Goal: Task Accomplishment & Management: Use online tool/utility

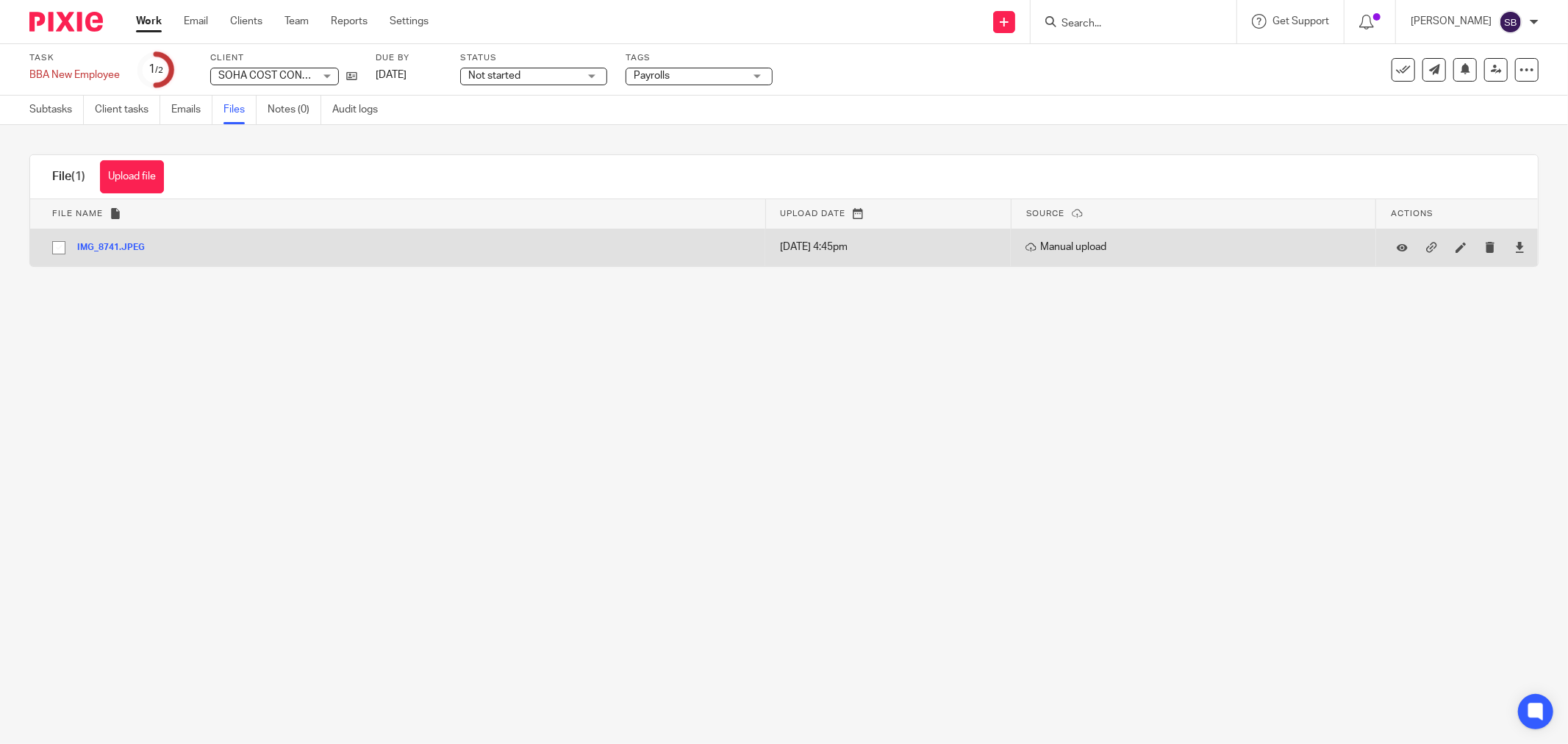
click at [121, 250] on button "IMG_8741.JPEG" at bounding box center [116, 247] width 79 height 10
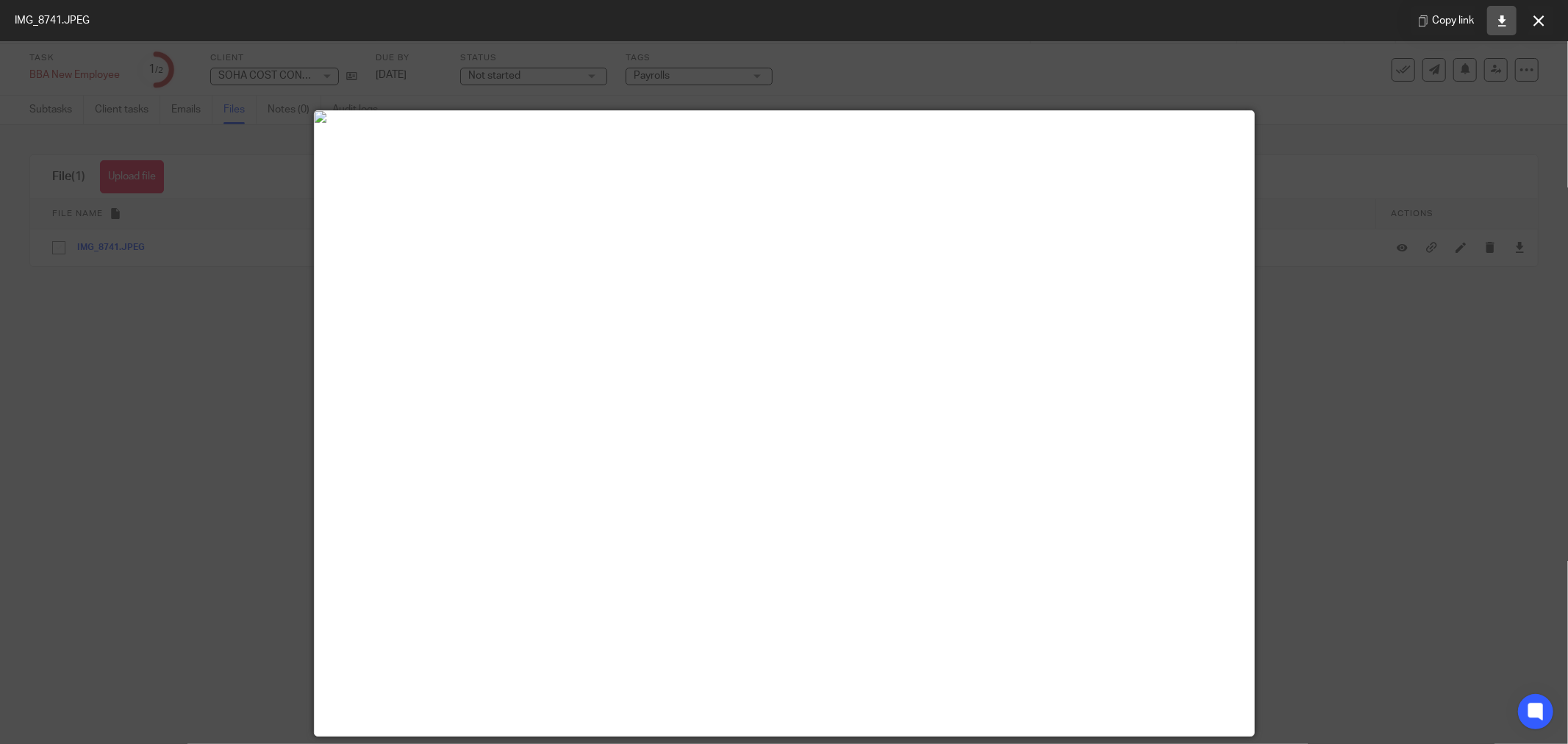
click at [1503, 12] on link at bounding box center [1502, 21] width 30 height 30
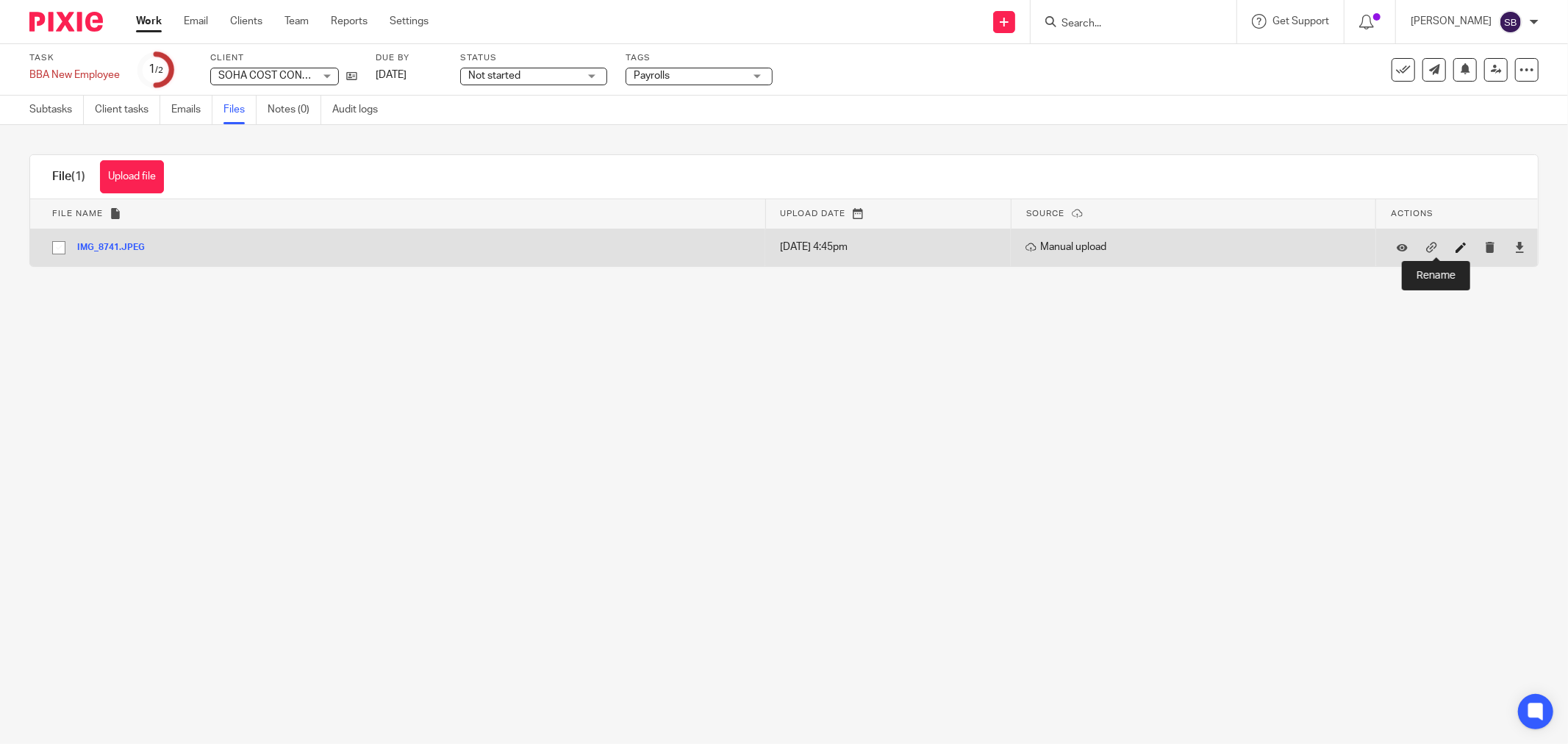
click at [1455, 247] on icon at bounding box center [1460, 247] width 11 height 11
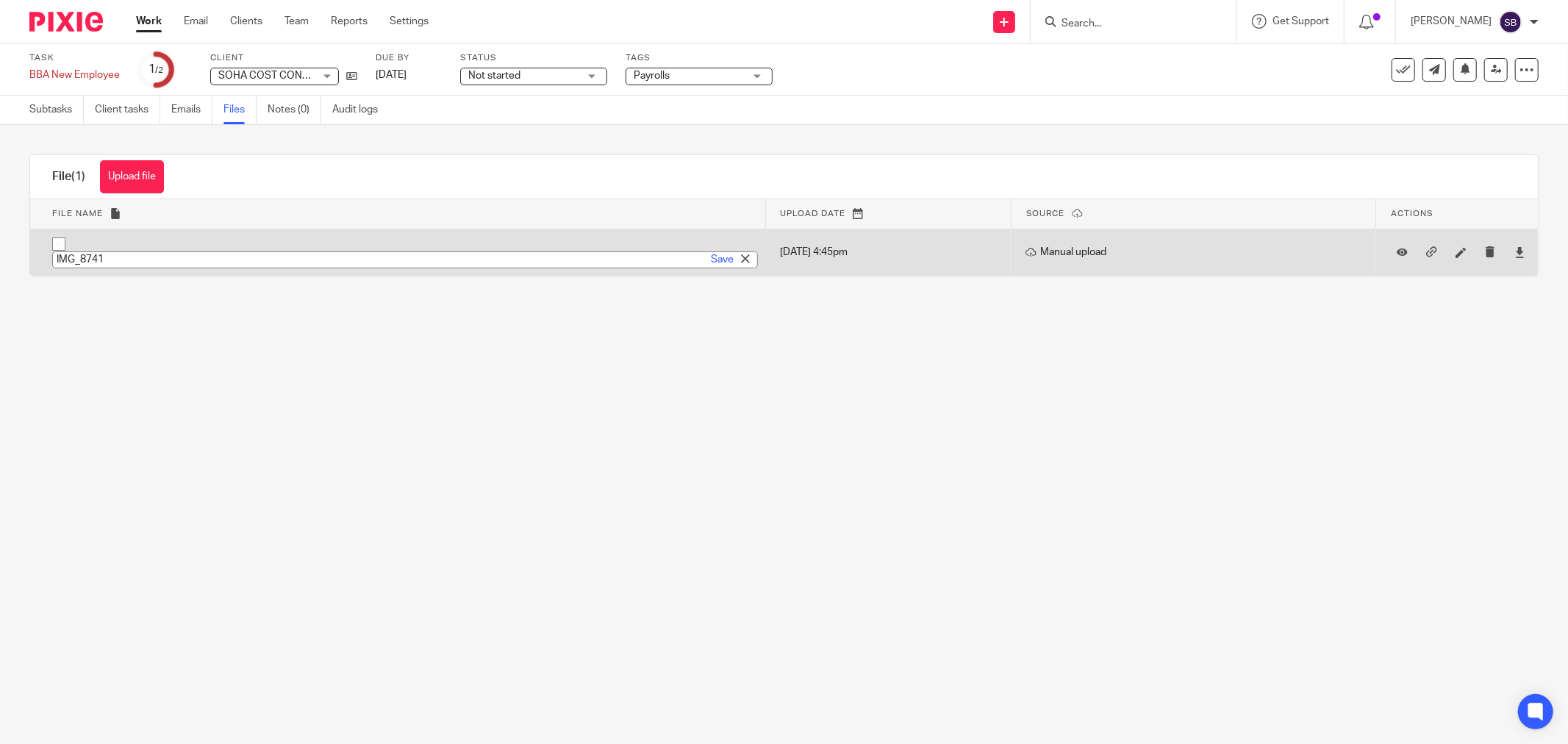
click at [55, 258] on input "IMG_8741" at bounding box center [405, 260] width 706 height 17
type input "Passport IMG_8741"
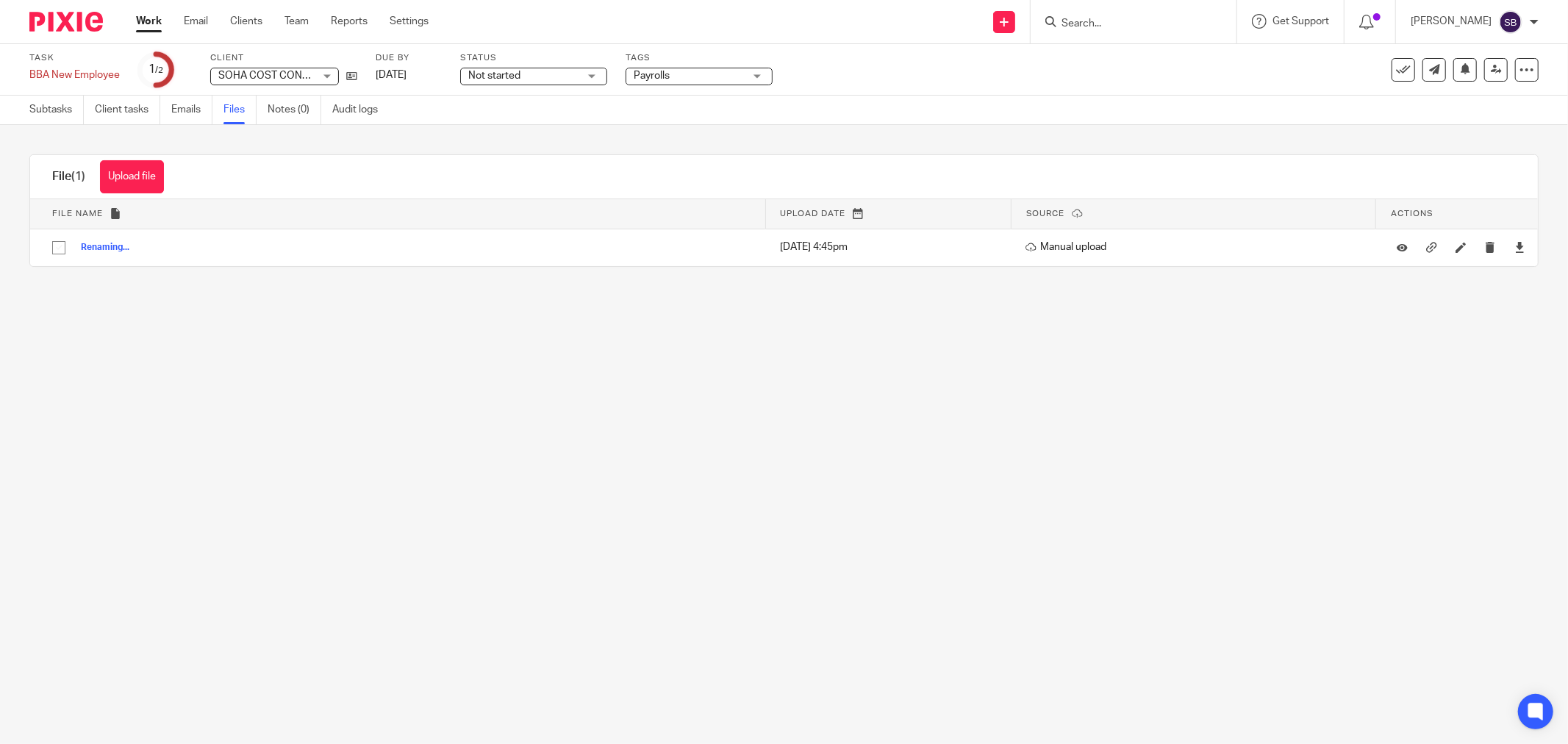
click at [982, 436] on main "Task BBA New Employee Save BBA New Employee 1 /2 Client SOHA COST CONSULTING LI…" at bounding box center [784, 372] width 1568 height 744
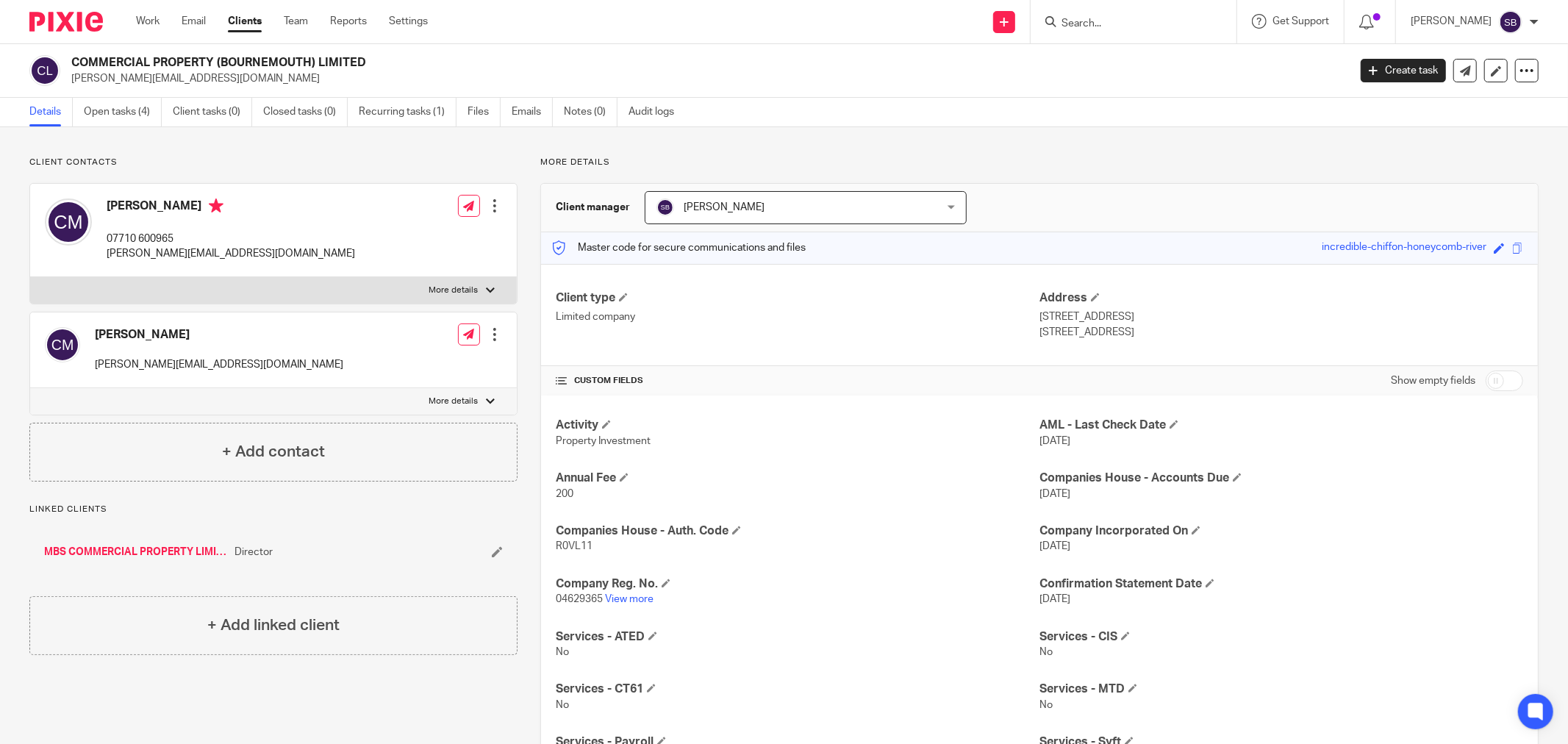
scroll to position [82, 0]
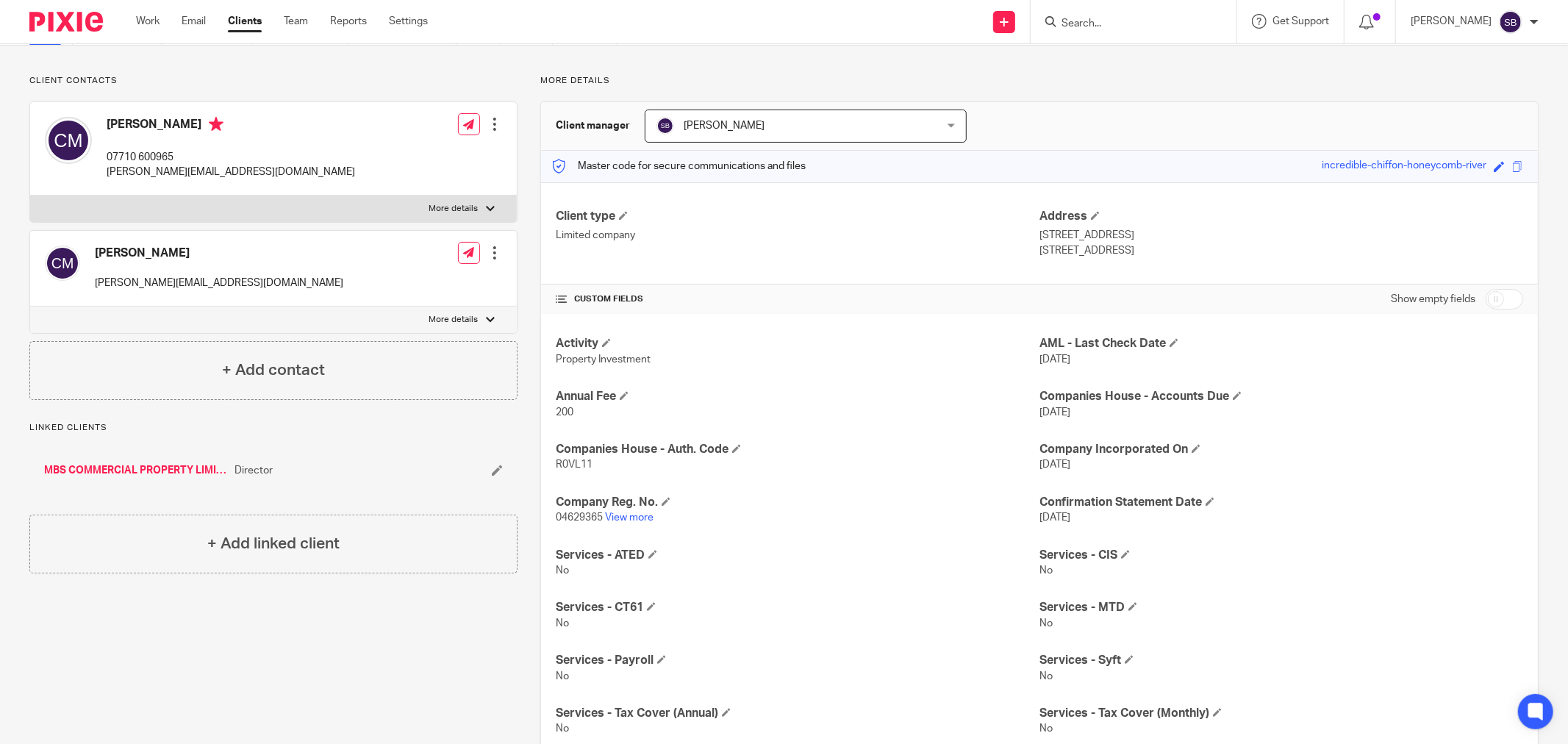
click at [1111, 23] on input "Search" at bounding box center [1126, 24] width 132 height 13
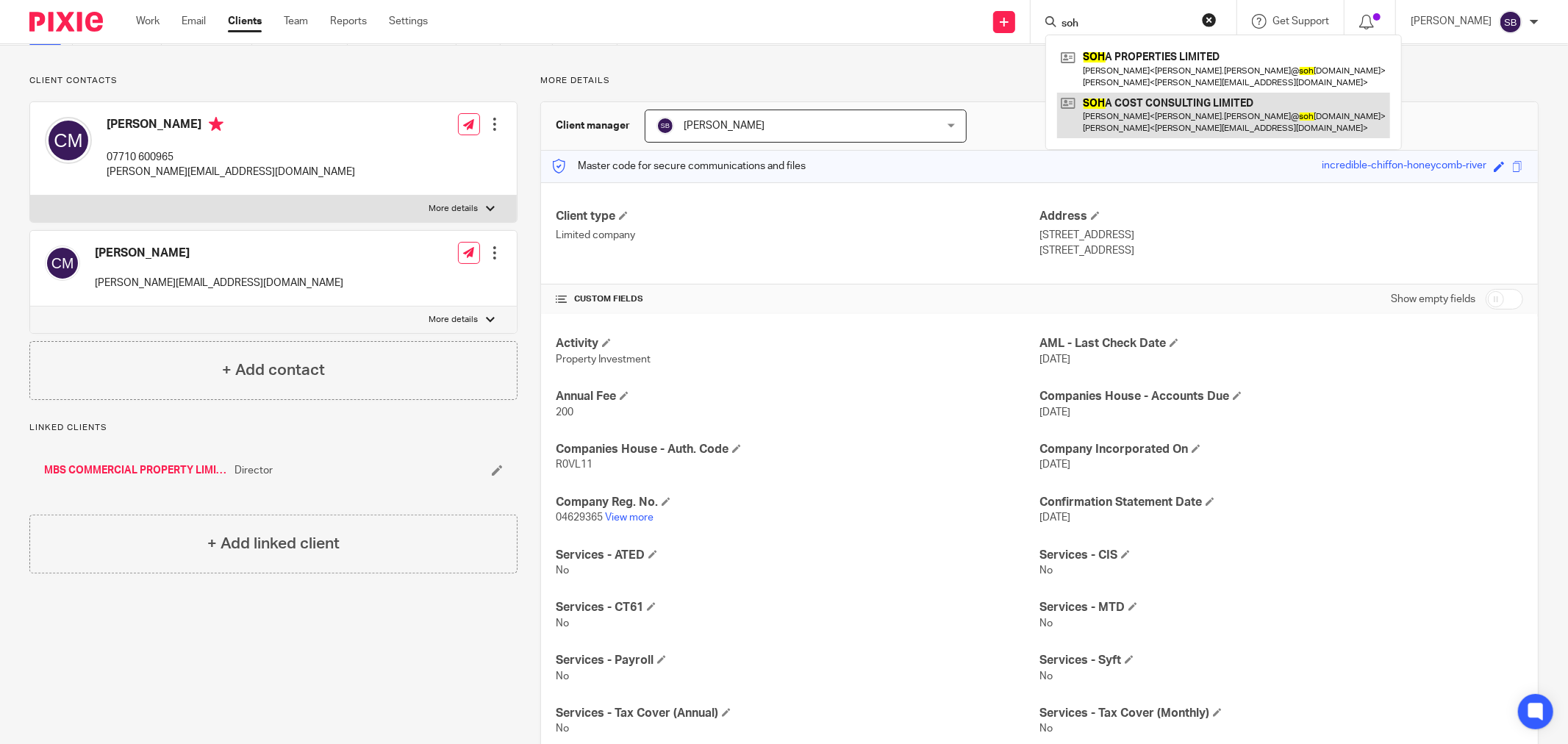
type input "soh"
click at [1149, 112] on link at bounding box center [1223, 115] width 333 height 46
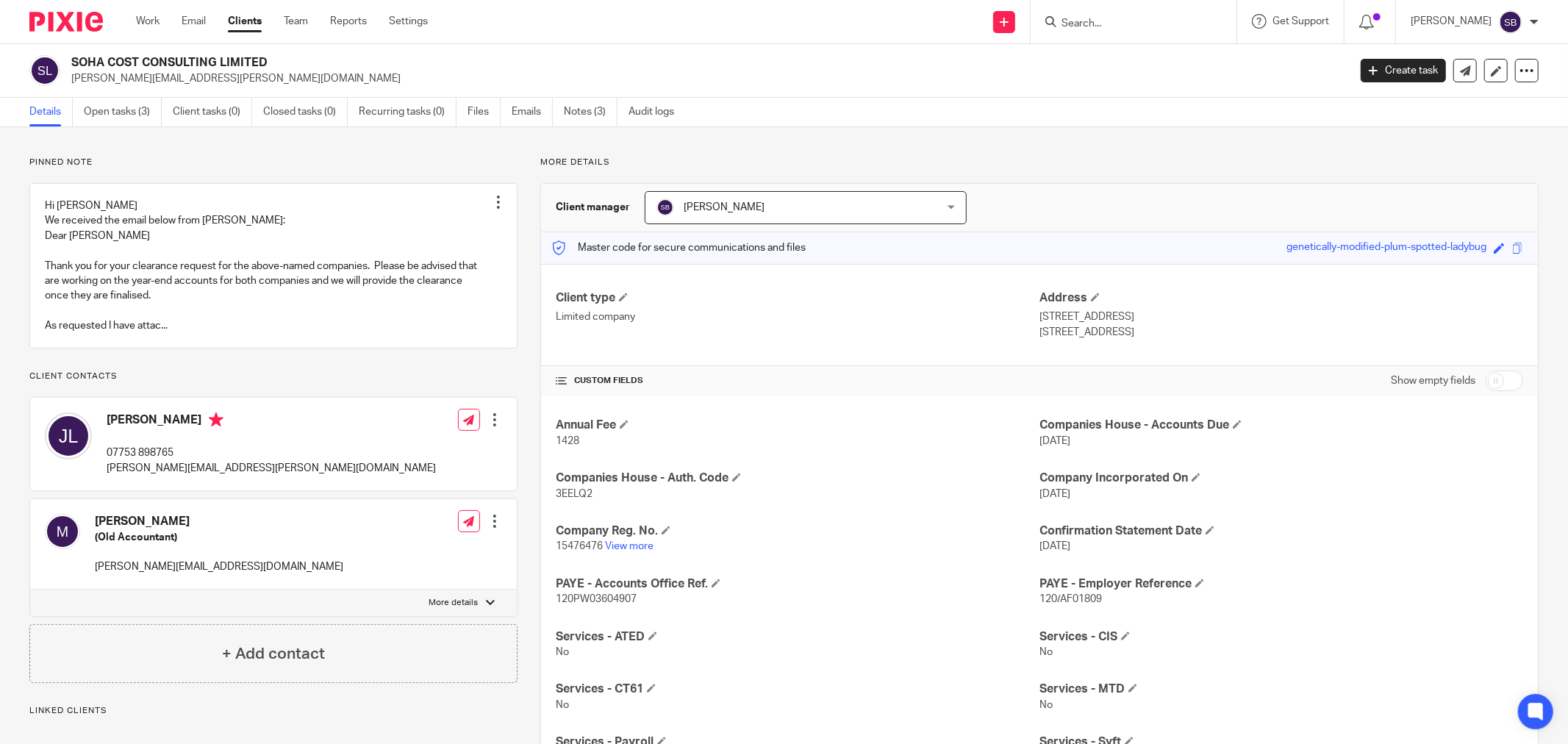
drag, startPoint x: 152, startPoint y: 434, endPoint x: 186, endPoint y: 431, distance: 34.1
click at [186, 431] on h4 "Joseph Leckie" at bounding box center [271, 421] width 329 height 18
copy h4 "Leckie"
drag, startPoint x: 71, startPoint y: 61, endPoint x: 276, endPoint y: 51, distance: 205.2
click at [276, 51] on div "SOHA COST CONSULTING LIMITED joe.leckie@sohagroup.co.uk Create task Update from…" at bounding box center [784, 70] width 1568 height 54
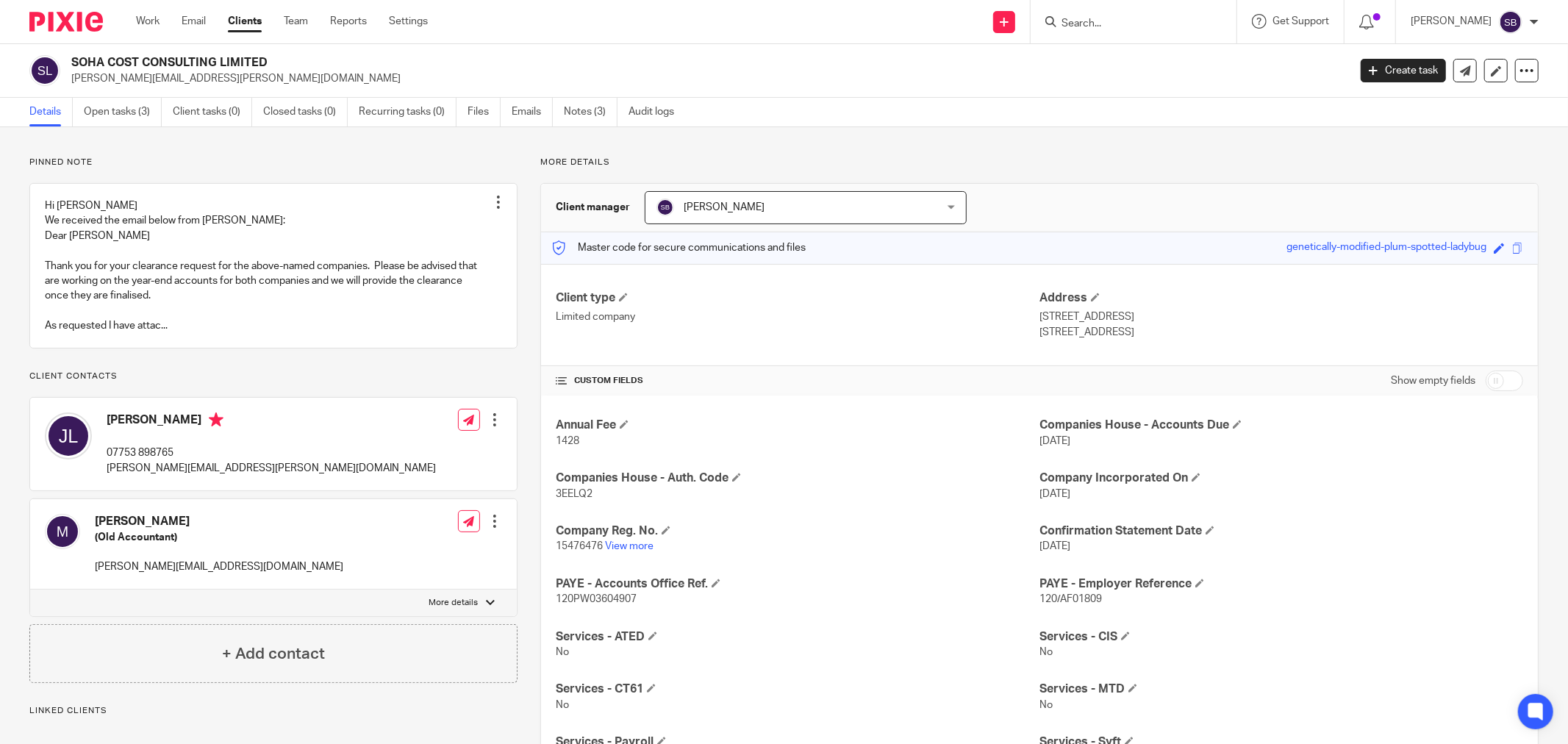
copy h2 "SOHA COST CONSULTING LIMITED"
